Goal: Check status: Check status

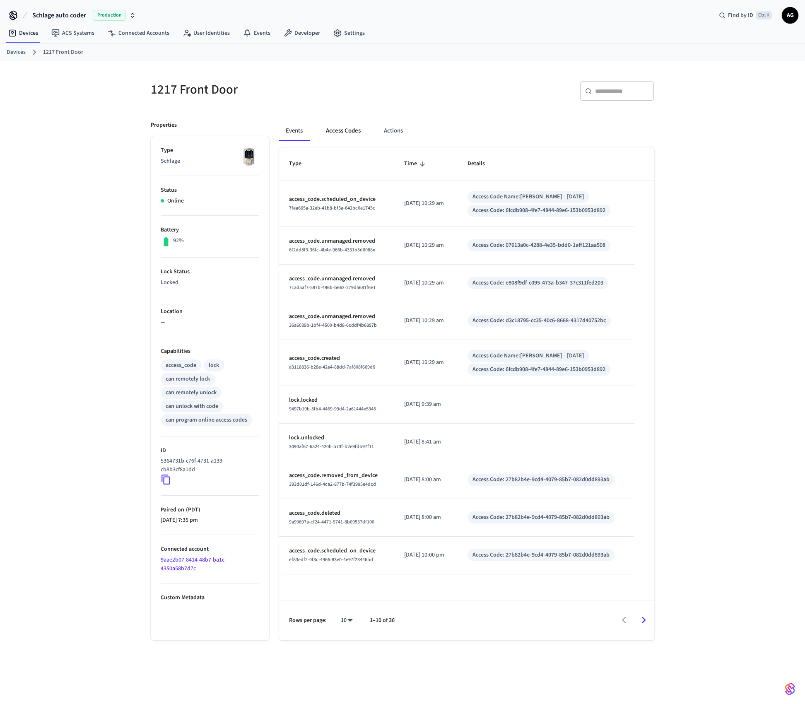
click at [352, 133] on button "Access Codes" at bounding box center [343, 131] width 48 height 20
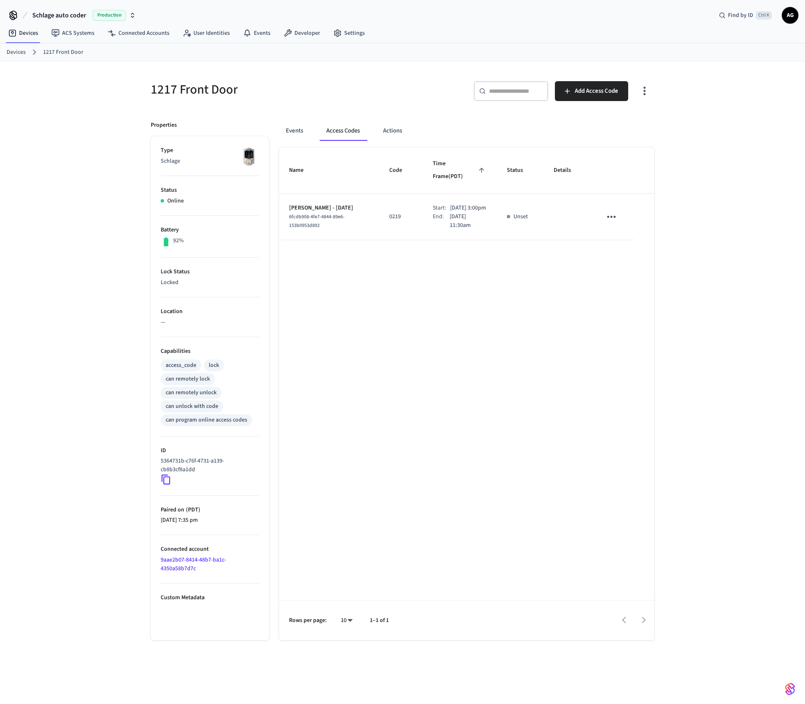
click at [386, 407] on div "Name Code Time Frame (PDT) Status Details [PERSON_NAME] - [DATE] 6fcdb908-4fe7-…" at bounding box center [466, 393] width 375 height 493
click at [288, 134] on button "Events" at bounding box center [294, 131] width 31 height 20
